Goal: Information Seeking & Learning: Find specific fact

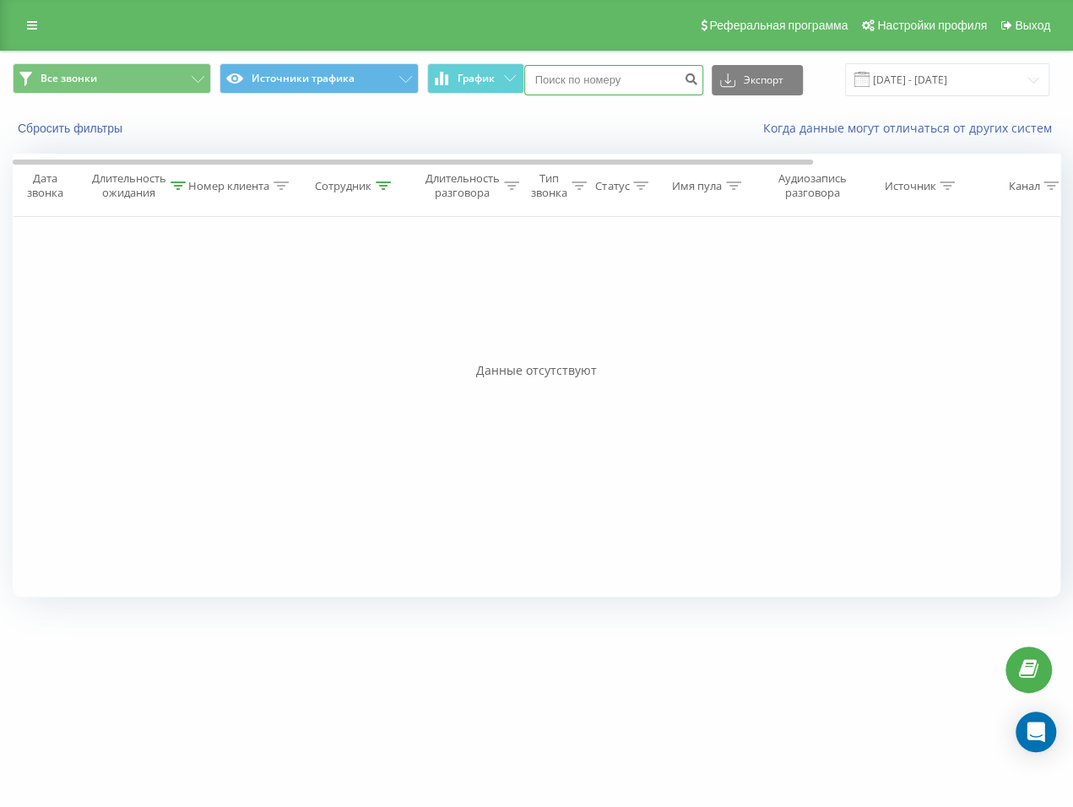
click at [631, 84] on input at bounding box center [613, 80] width 179 height 30
paste input "+380 50 106 0998"
click at [613, 70] on input "+380 50 106 0998" at bounding box center [613, 80] width 179 height 30
type input "+380 50 106 0998"
click at [697, 75] on icon "submit" at bounding box center [692, 77] width 14 height 10
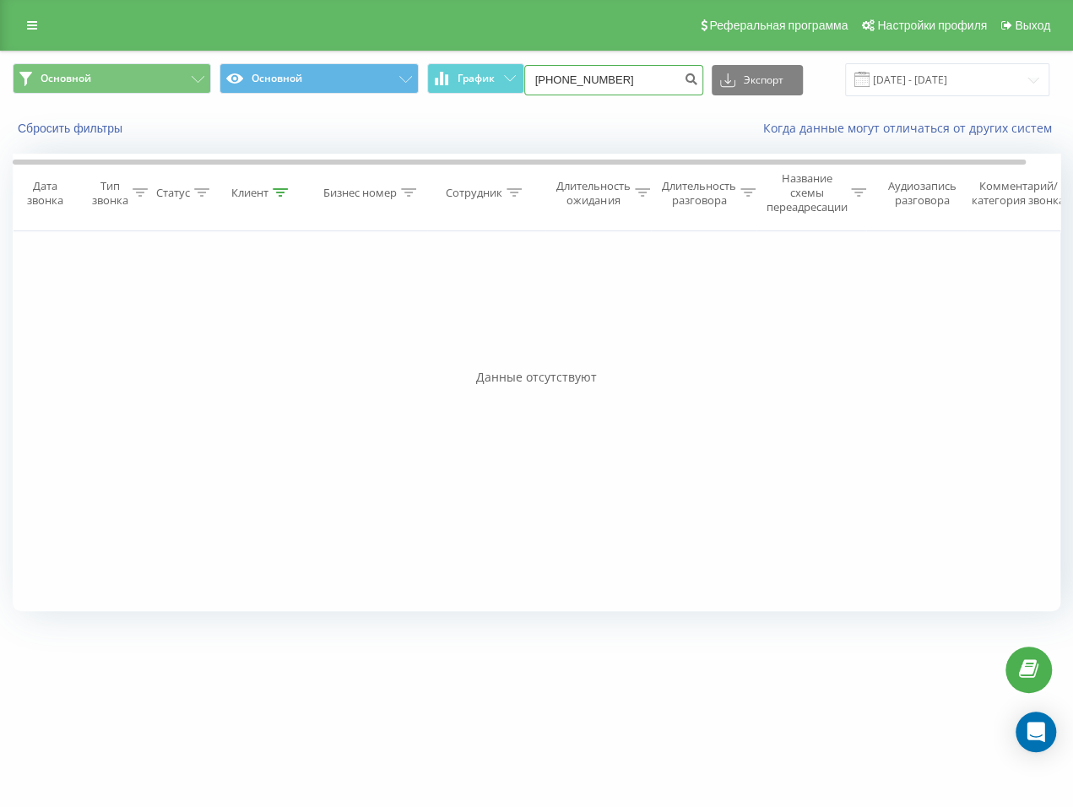
click at [637, 75] on input "[PHONE_NUMBER]" at bounding box center [613, 80] width 179 height 30
drag, startPoint x: 576, startPoint y: 82, endPoint x: 558, endPoint y: 82, distance: 17.7
click at [561, 82] on input "[PHONE_NUMBER]" at bounding box center [613, 80] width 179 height 30
type input "380501060998"
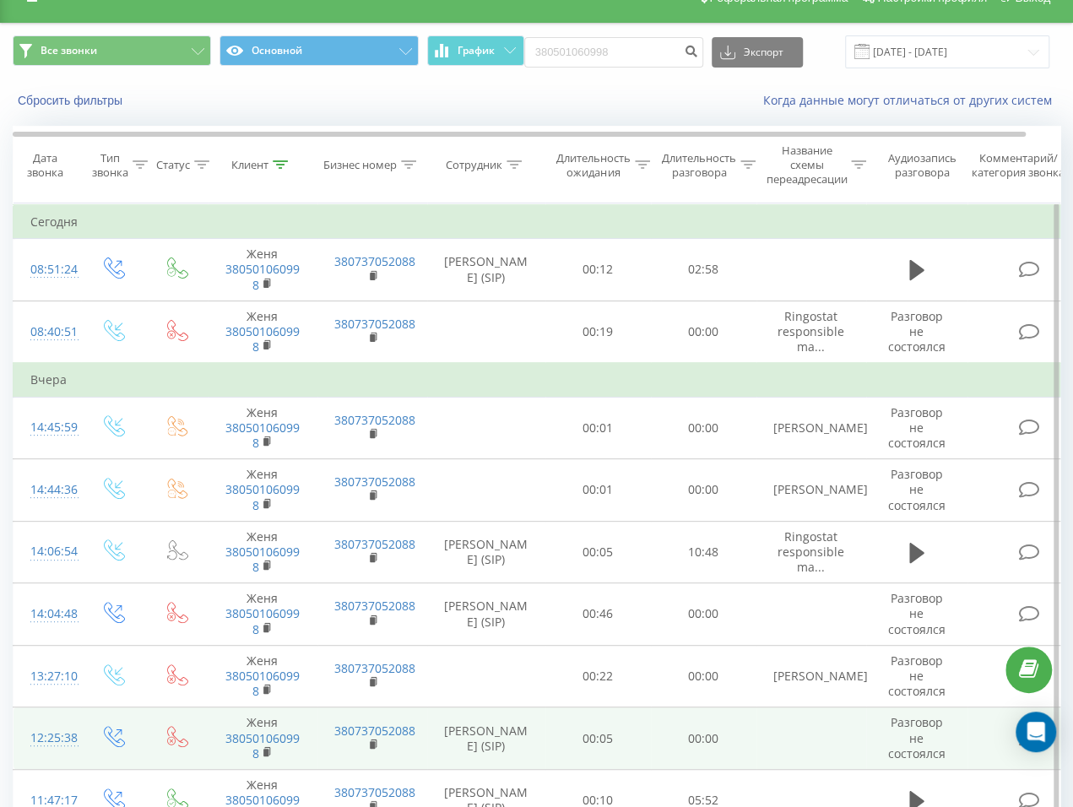
scroll to position [25, 0]
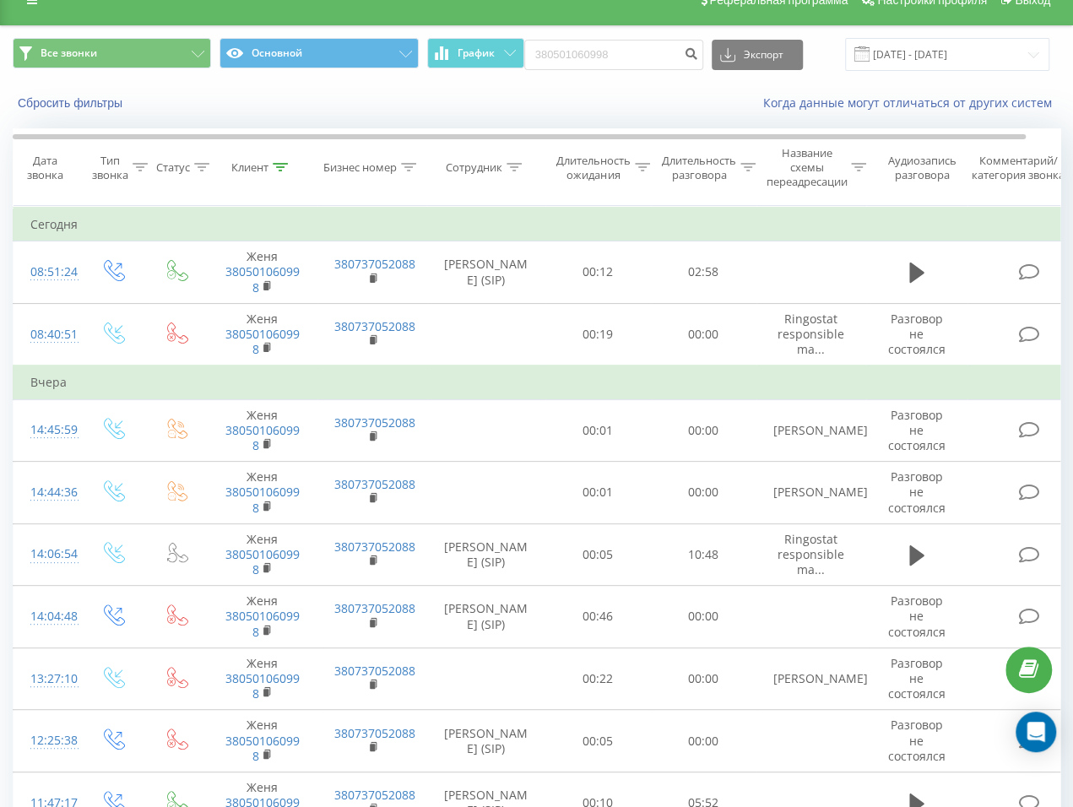
click at [194, 163] on icon at bounding box center [201, 167] width 15 height 8
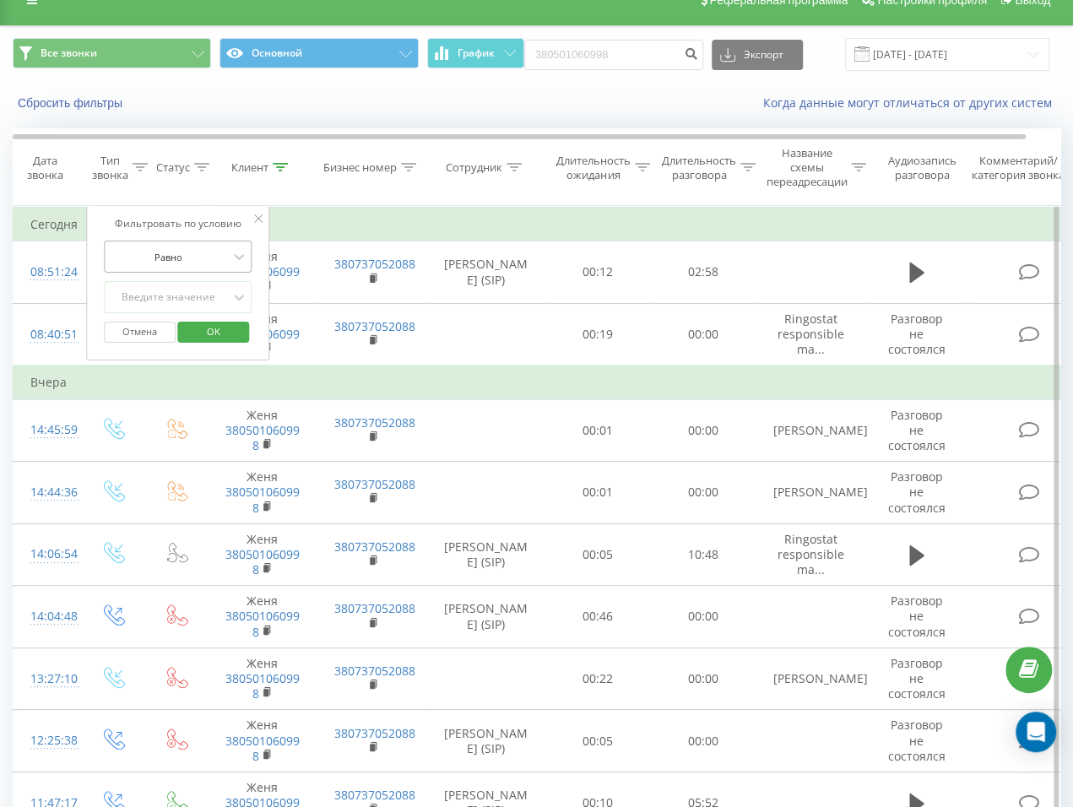
click at [195, 253] on div at bounding box center [169, 257] width 120 height 16
click at [195, 290] on div "Введите значение" at bounding box center [169, 297] width 120 height 14
click at [203, 259] on div at bounding box center [169, 257] width 120 height 16
click at [260, 215] on icon at bounding box center [258, 218] width 8 height 8
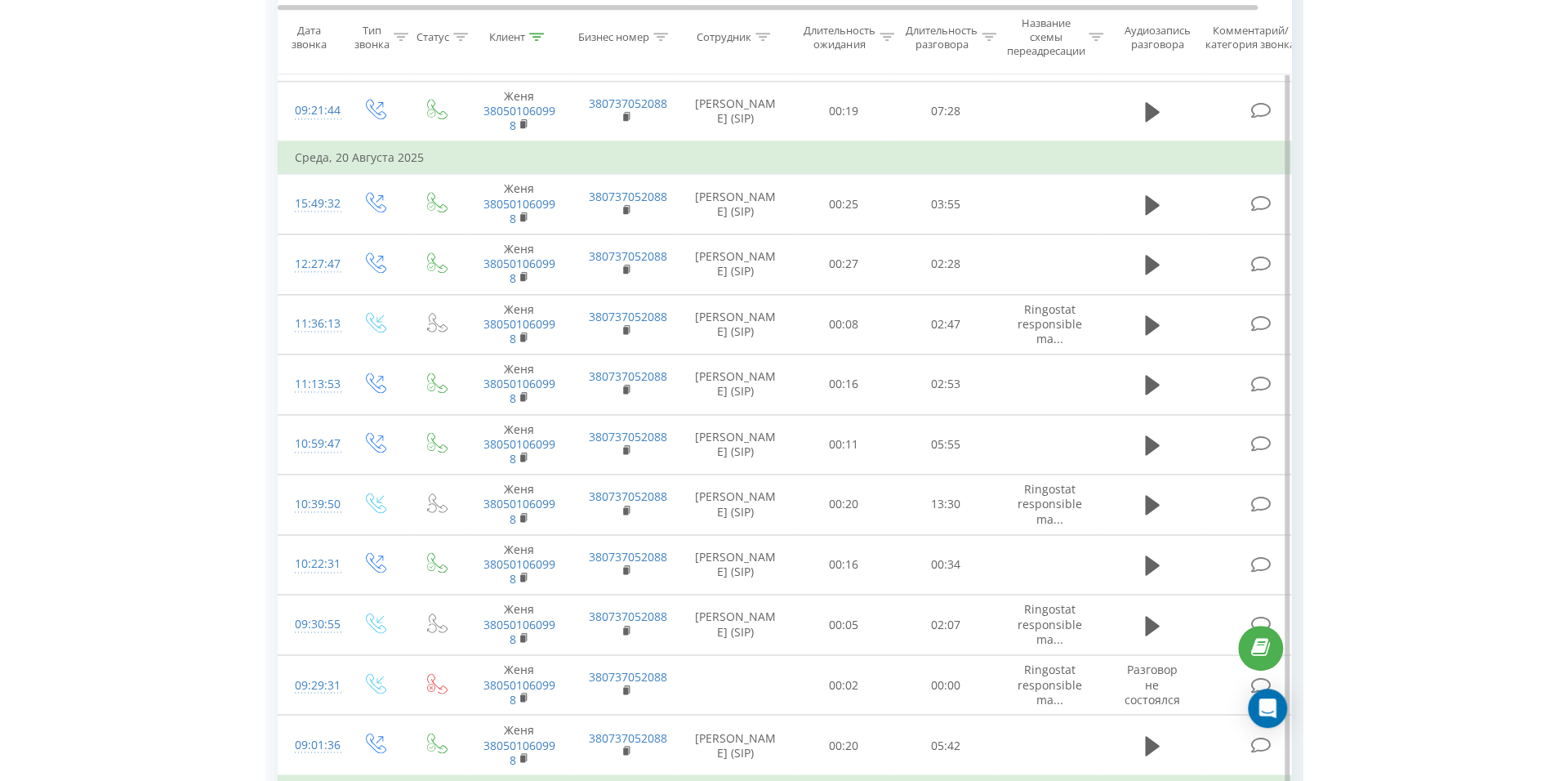
scroll to position [0, 0]
